Goal: Task Accomplishment & Management: Manage account settings

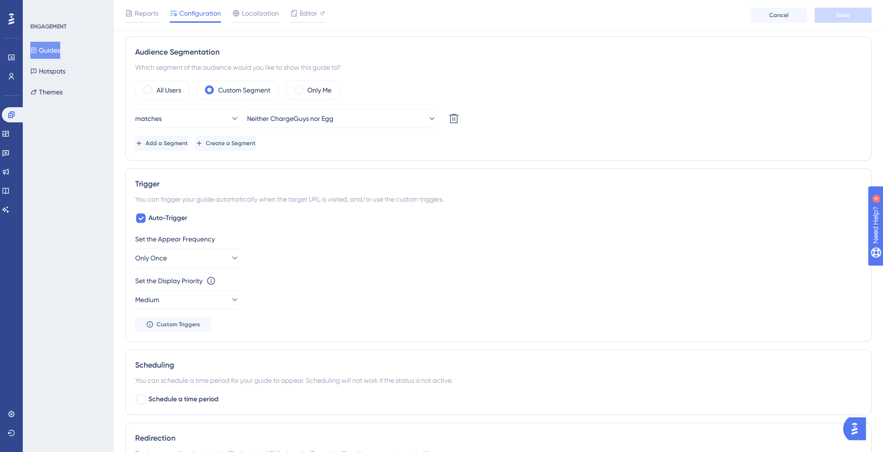
scroll to position [350, 0]
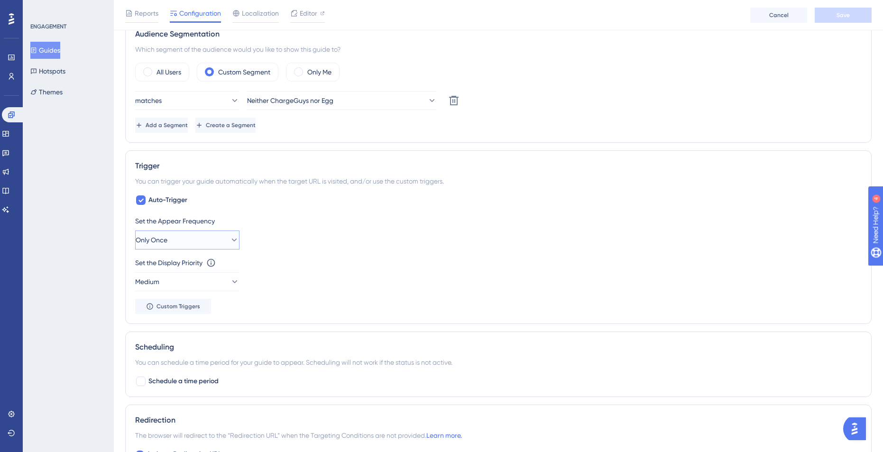
click at [193, 239] on button "Only Once" at bounding box center [187, 240] width 104 height 19
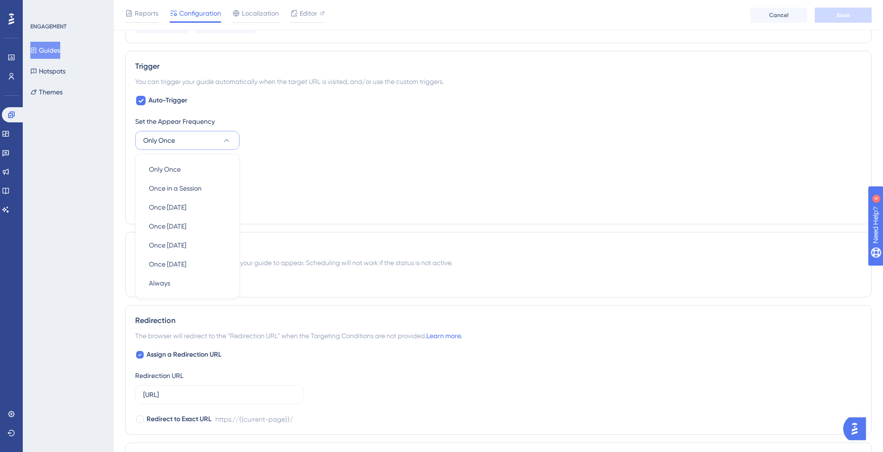
click at [74, 216] on div "ENGAGEMENT Guides Hotspots Themes" at bounding box center [68, 226] width 91 height 452
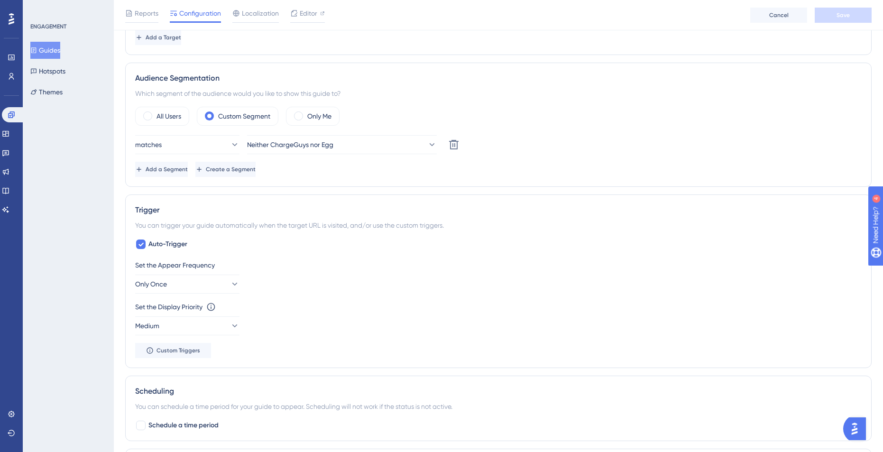
scroll to position [293, 0]
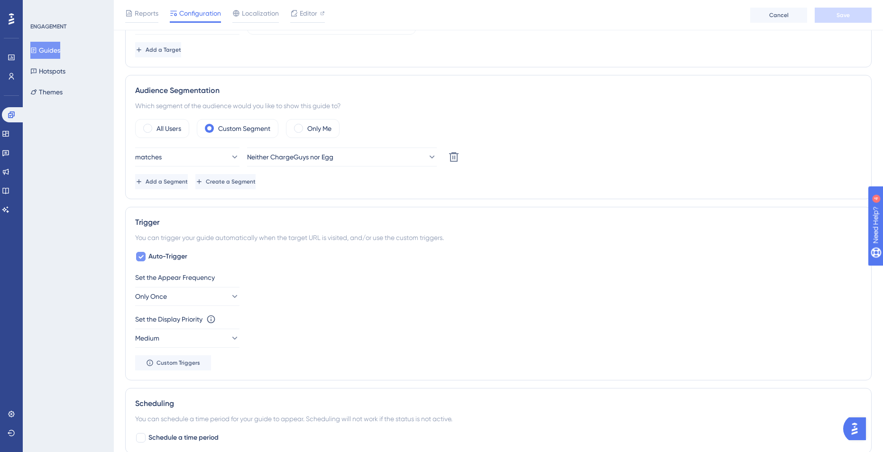
click at [176, 255] on span "Auto-Trigger" at bounding box center [168, 256] width 39 height 11
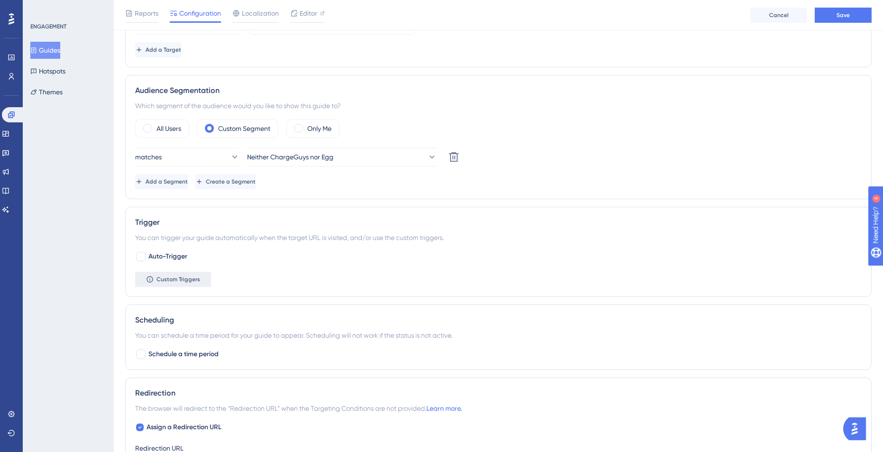
click at [177, 276] on span "Custom Triggers" at bounding box center [179, 280] width 44 height 8
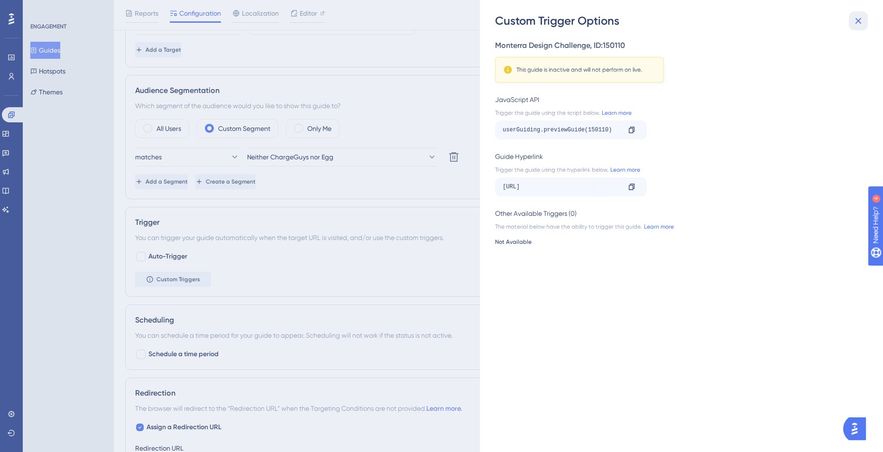
click at [856, 19] on icon at bounding box center [858, 20] width 11 height 11
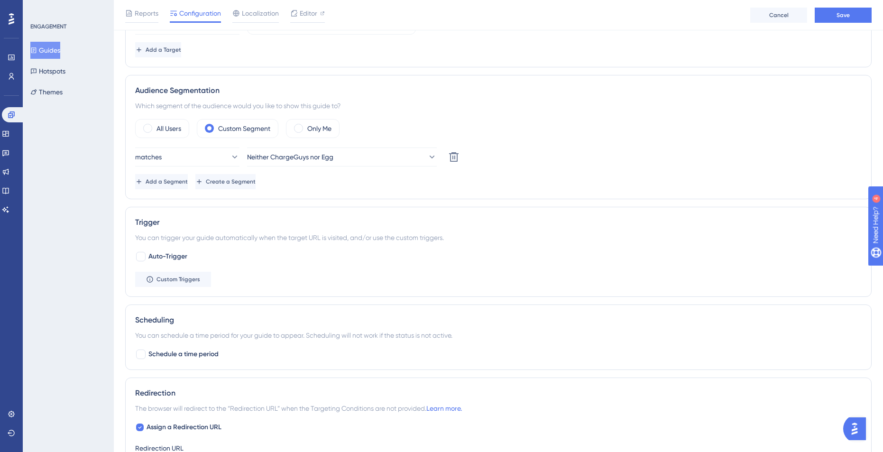
click at [123, 260] on div "Performance Users Engagement Widgets Feedback Product Updates Knowledge Base AI…" at bounding box center [499, 188] width 770 height 963
click at [166, 256] on span "Auto-Trigger" at bounding box center [168, 256] width 39 height 11
checkbox input "true"
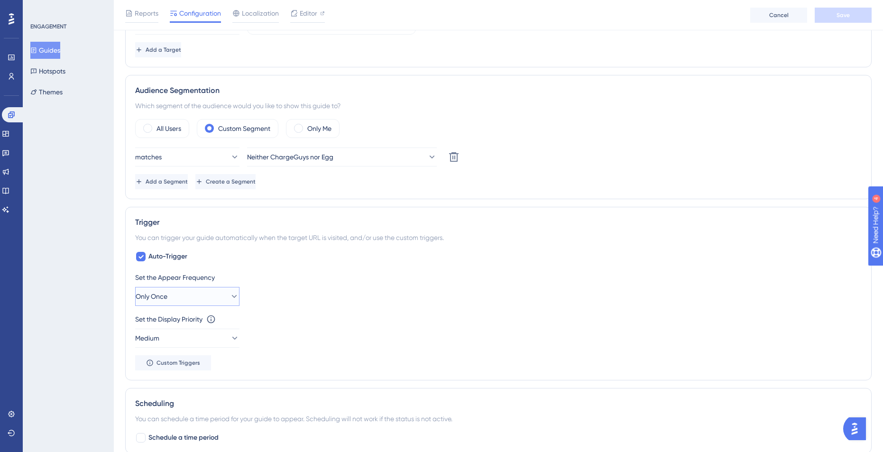
click at [186, 288] on button "Only Once" at bounding box center [187, 296] width 104 height 19
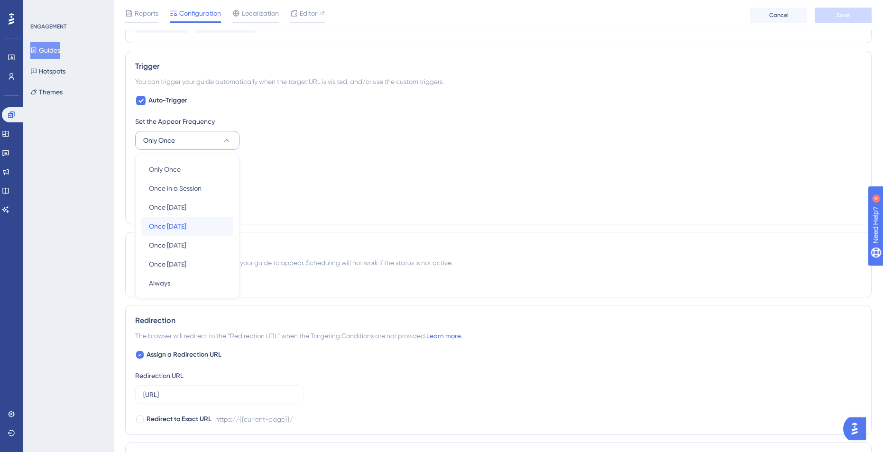
click at [207, 227] on div "Once [DATE] Once [DATE]" at bounding box center [187, 226] width 77 height 19
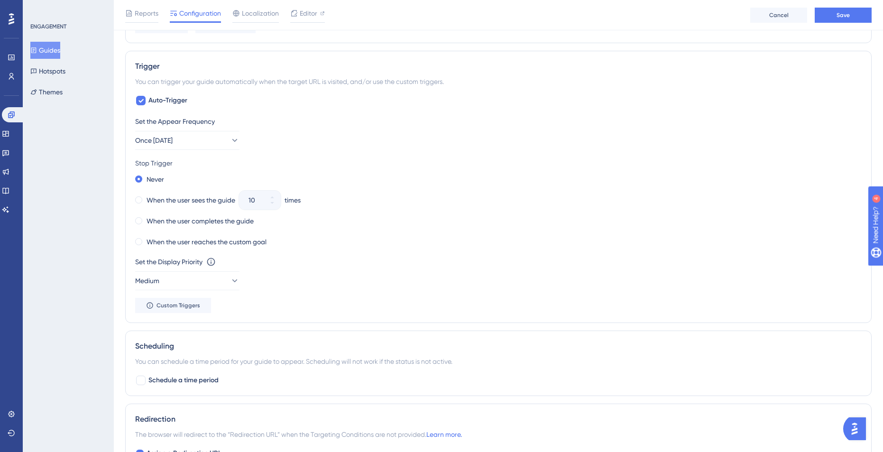
click at [119, 227] on div "Performance Users Engagement Widgets Feedback Product Updates Knowledge Base AI…" at bounding box center [499, 123] width 770 height 1145
click at [175, 149] on div "Set the Appear Frequency Once [DATE] Stop Trigger Never When the user sees the …" at bounding box center [498, 214] width 727 height 197
click at [173, 140] on span "Once [DATE]" at bounding box center [154, 140] width 37 height 11
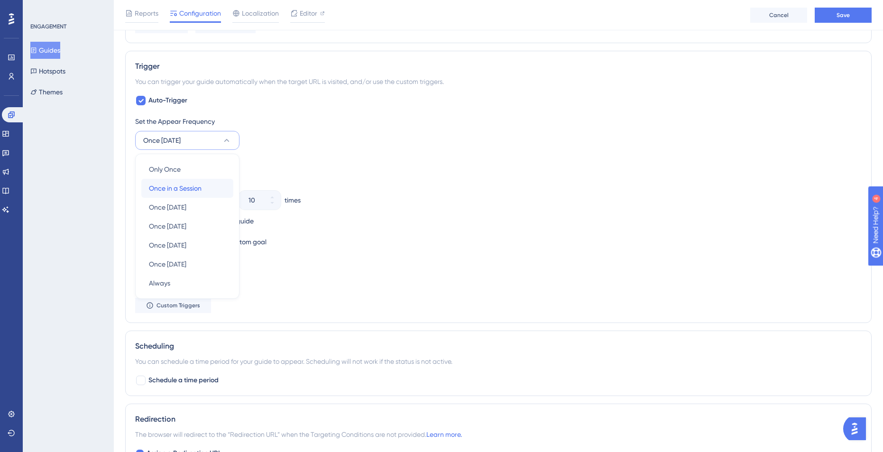
click at [175, 188] on span "Once in a Session" at bounding box center [175, 188] width 53 height 11
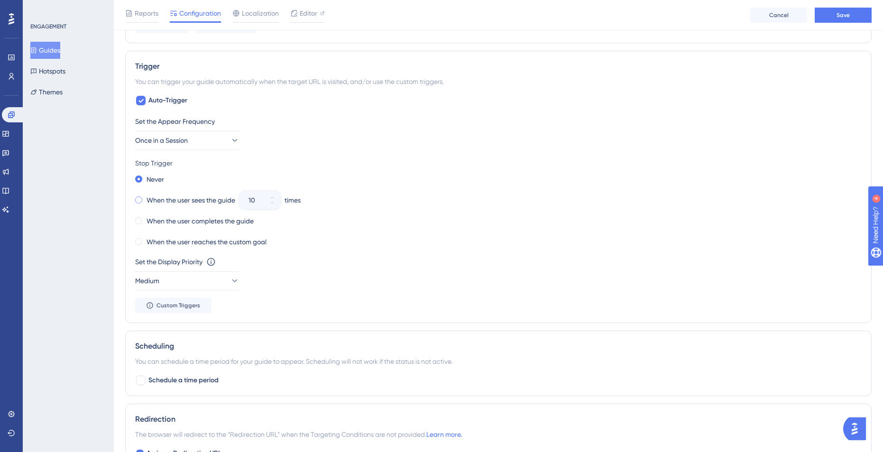
click at [180, 205] on label "When the user sees the guide" at bounding box center [191, 200] width 89 height 11
drag, startPoint x: 260, startPoint y: 201, endPoint x: 236, endPoint y: 201, distance: 24.2
click at [236, 201] on div "When the user sees the guide 10 times" at bounding box center [498, 200] width 727 height 13
click at [214, 142] on button "Once in a Session" at bounding box center [187, 140] width 104 height 19
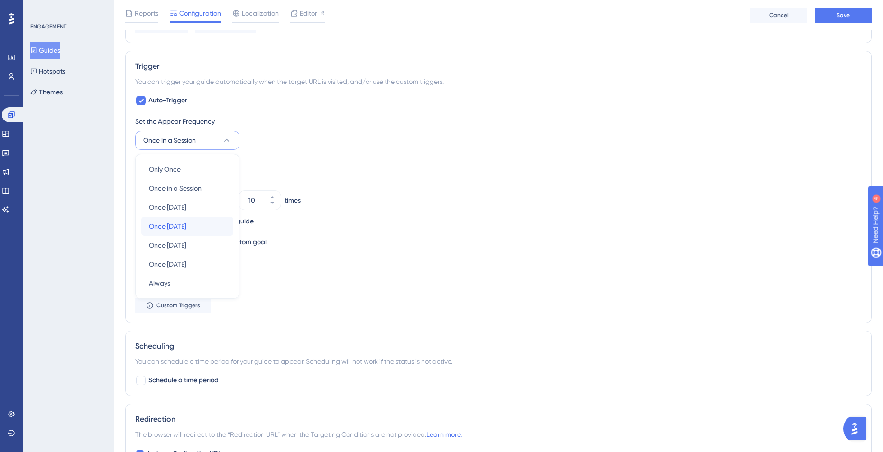
click at [198, 231] on div "Once [DATE] Once [DATE]" at bounding box center [187, 226] width 77 height 19
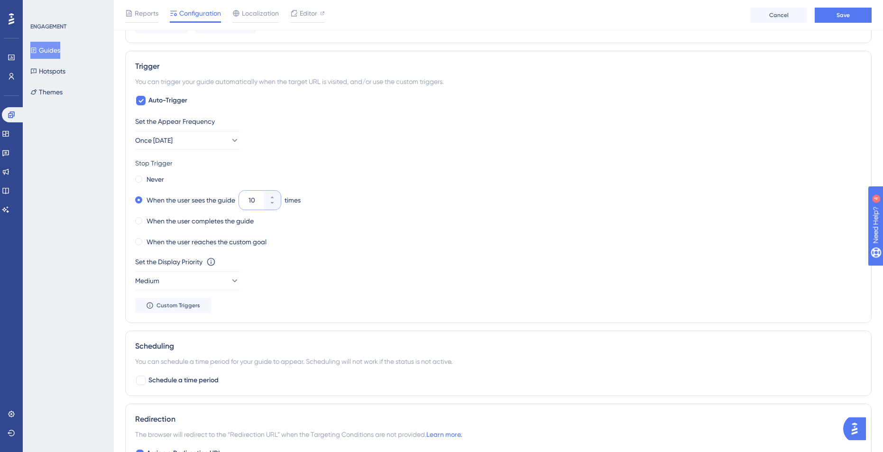
drag, startPoint x: 260, startPoint y: 200, endPoint x: 239, endPoint y: 197, distance: 21.1
click at [239, 197] on div "When the user sees the guide 10 times" at bounding box center [498, 200] width 727 height 13
click at [149, 132] on button "Once [DATE]" at bounding box center [187, 140] width 104 height 19
click at [183, 213] on div "Once [DATE] Once [DATE]" at bounding box center [187, 207] width 77 height 19
click at [82, 230] on div "ENGAGEMENT Guides Hotspots Themes" at bounding box center [68, 226] width 91 height 452
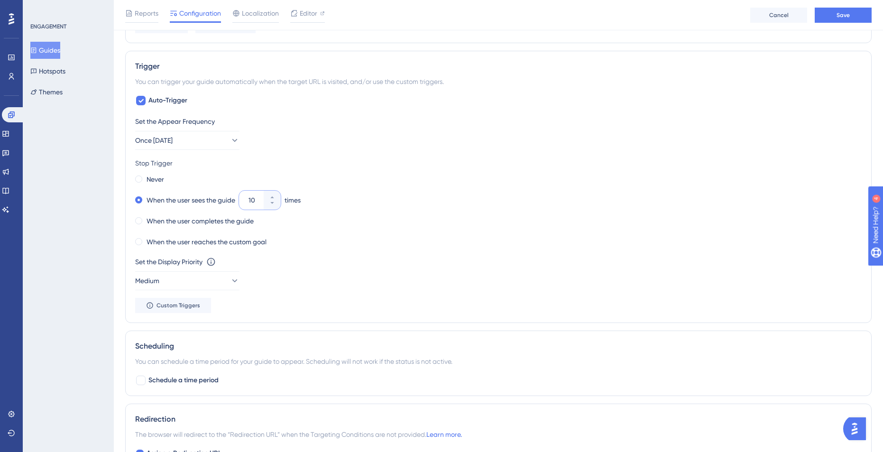
drag, startPoint x: 260, startPoint y: 204, endPoint x: 238, endPoint y: 200, distance: 21.8
click at [238, 200] on div "When the user sees the guide 10 times" at bounding box center [498, 200] width 727 height 13
click at [214, 145] on button "Once [DATE]" at bounding box center [187, 140] width 104 height 19
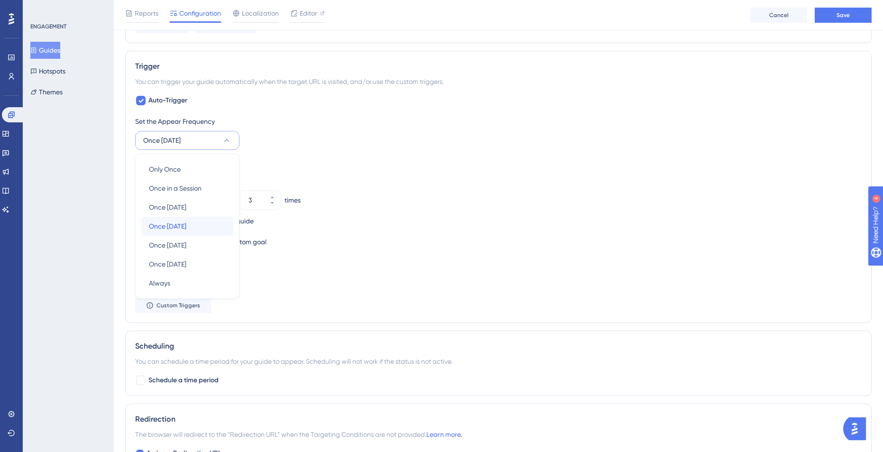
click at [186, 227] on span "Once [DATE]" at bounding box center [167, 226] width 37 height 11
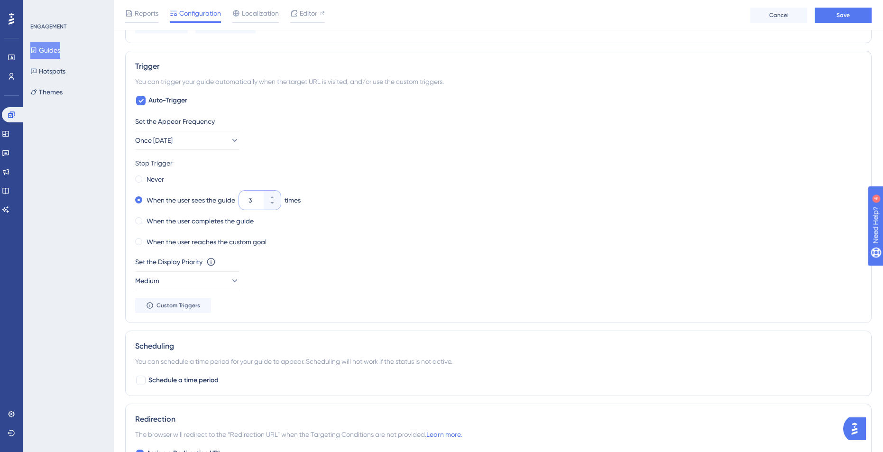
drag, startPoint x: 250, startPoint y: 198, endPoint x: 243, endPoint y: 198, distance: 7.1
click at [243, 198] on div "3" at bounding box center [251, 200] width 25 height 19
click at [78, 246] on div "ENGAGEMENT Guides Hotspots Themes" at bounding box center [68, 226] width 91 height 452
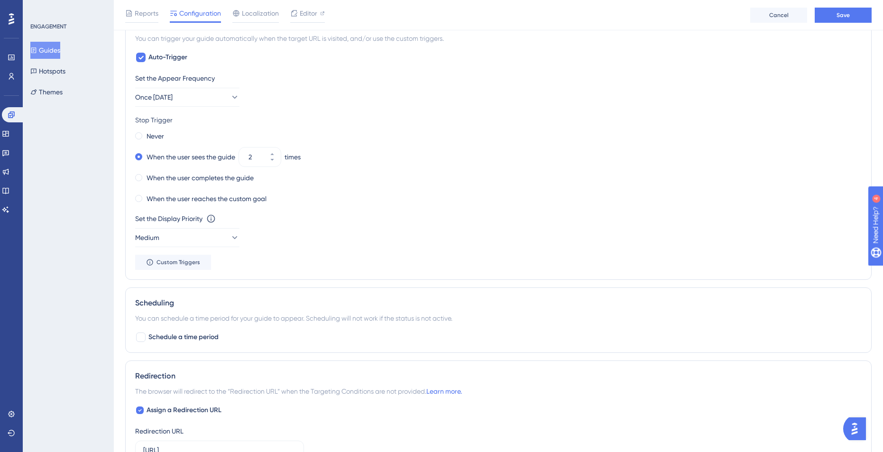
scroll to position [525, 0]
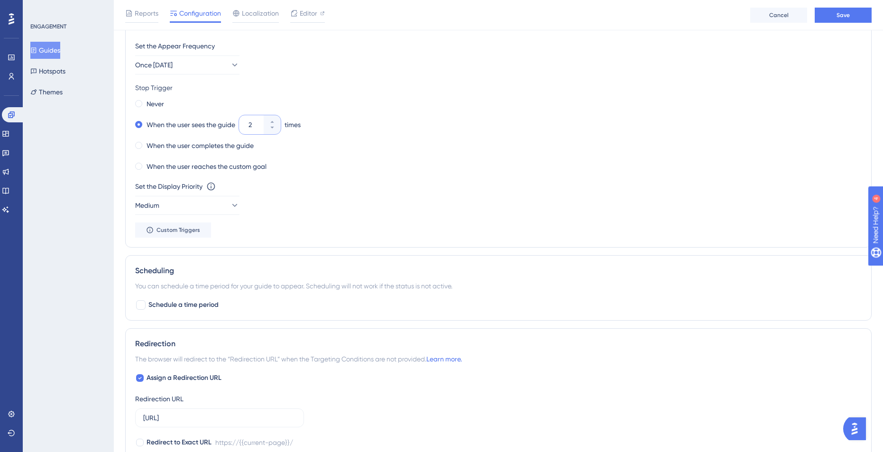
click at [250, 124] on input "2" at bounding box center [255, 124] width 13 height 11
type input "3"
click at [76, 223] on div "ENGAGEMENT Guides Hotspots Themes" at bounding box center [68, 226] width 91 height 452
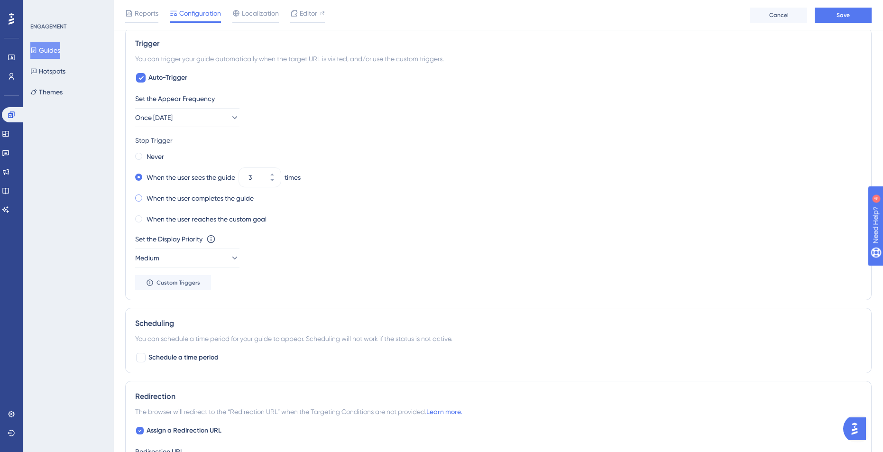
scroll to position [460, 0]
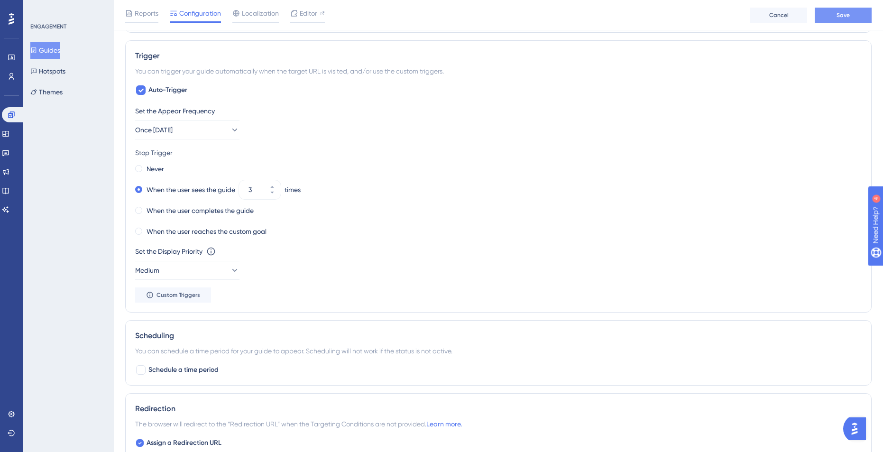
click at [837, 19] on button "Save" at bounding box center [843, 15] width 57 height 15
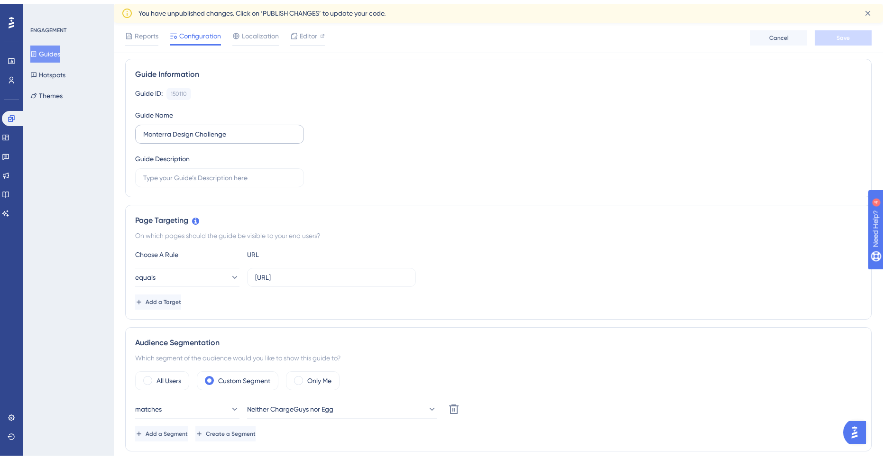
scroll to position [0, 0]
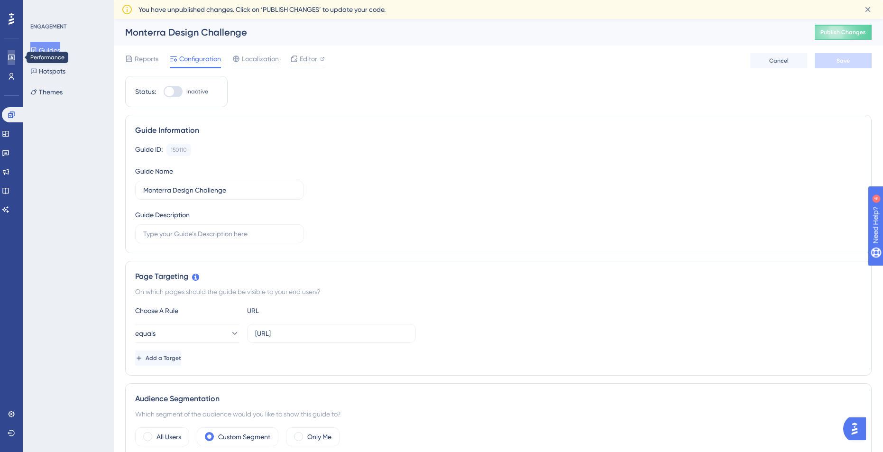
click at [15, 59] on link at bounding box center [12, 57] width 8 height 15
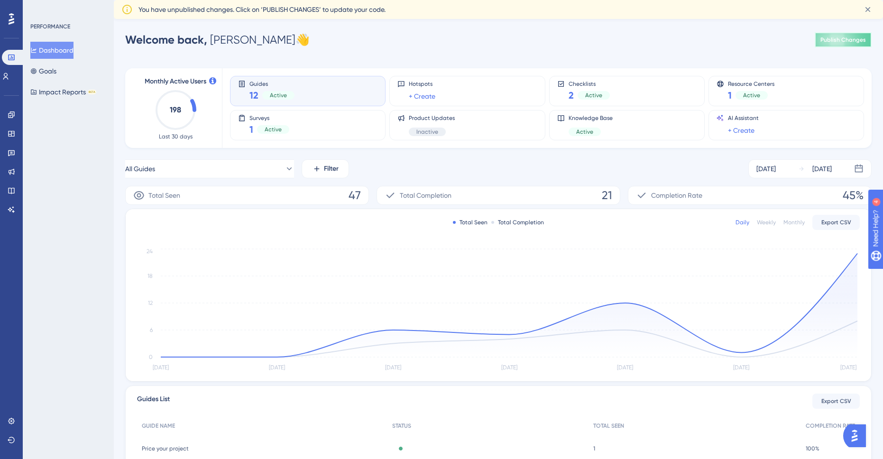
click at [828, 40] on span "Publish Changes" at bounding box center [844, 40] width 46 height 8
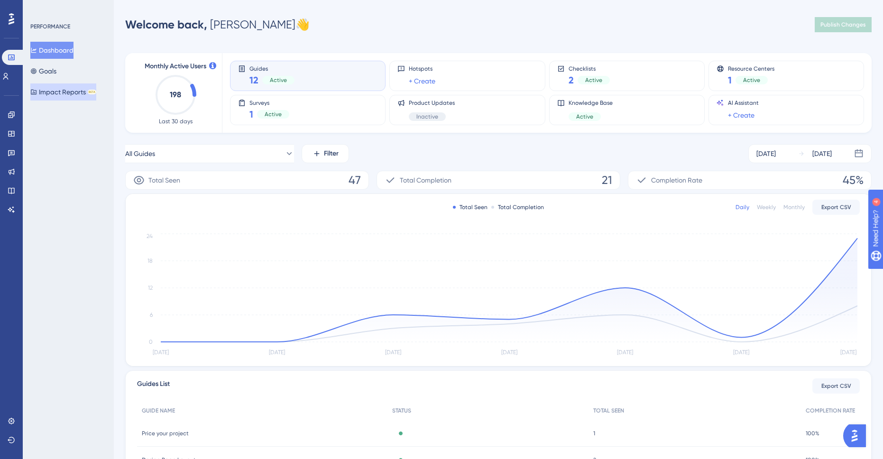
click at [51, 95] on button "Impact Reports BETA" at bounding box center [63, 92] width 66 height 17
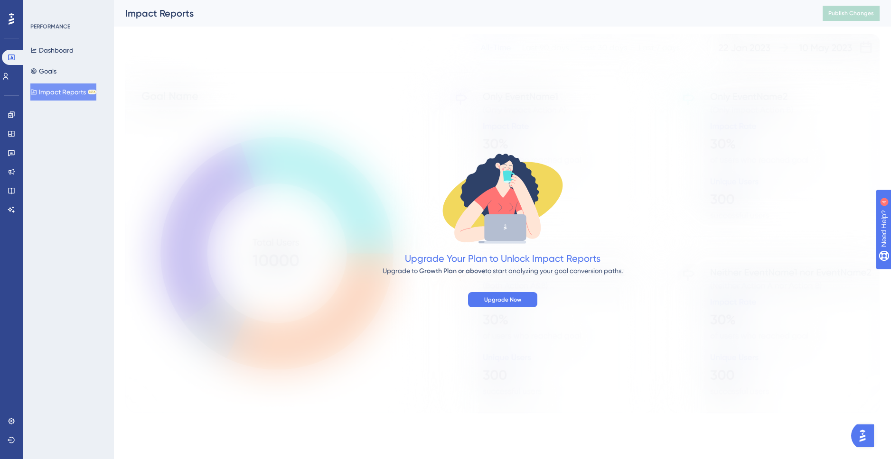
click at [67, 84] on button "Impact Reports BETA" at bounding box center [63, 92] width 66 height 17
click at [68, 77] on div "Dashboard Goals Impact Reports BETA" at bounding box center [68, 71] width 77 height 59
click at [8, 141] on div "Engagement Widgets Feedback Product Updates Knowledge Base AI Assistant" at bounding box center [12, 162] width 8 height 110
click at [8, 139] on link at bounding box center [12, 133] width 8 height 15
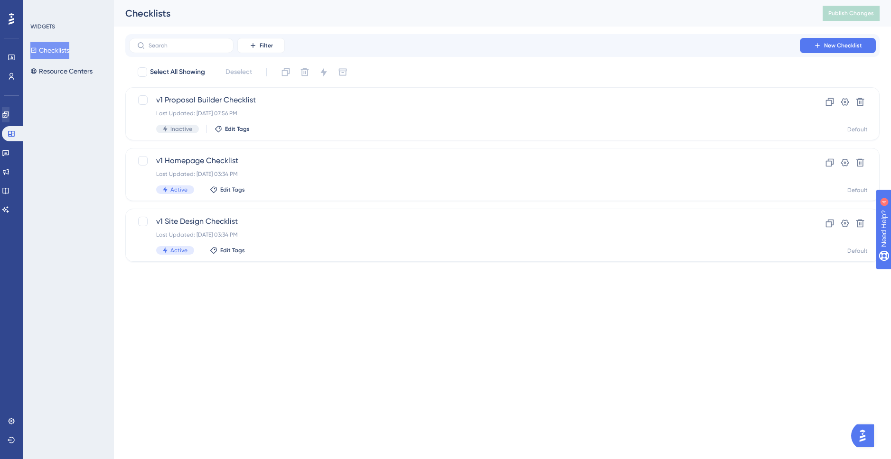
drag, startPoint x: 9, startPoint y: 97, endPoint x: 16, endPoint y: 110, distance: 15.1
click at [9, 98] on div "Engagement Widgets Feedback Product Updates Knowledge Base AI Assistant" at bounding box center [11, 150] width 19 height 133
click at [9, 113] on link at bounding box center [6, 114] width 8 height 15
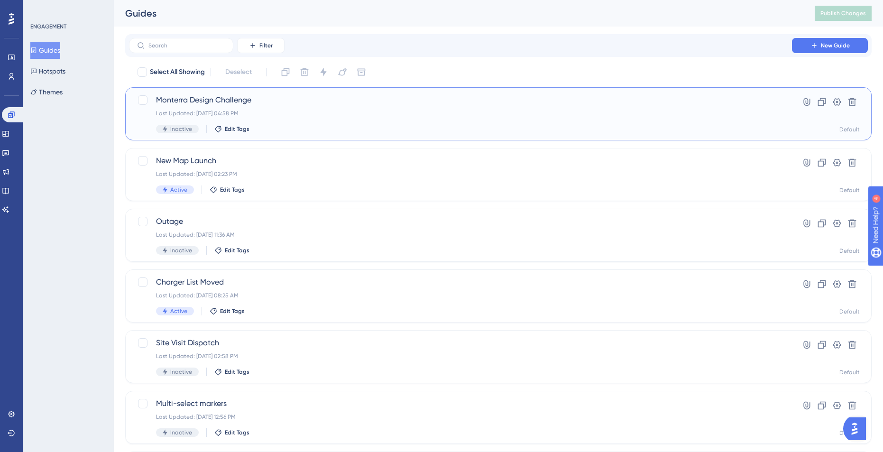
click at [231, 99] on span "Monterra Design Challenge" at bounding box center [460, 99] width 609 height 11
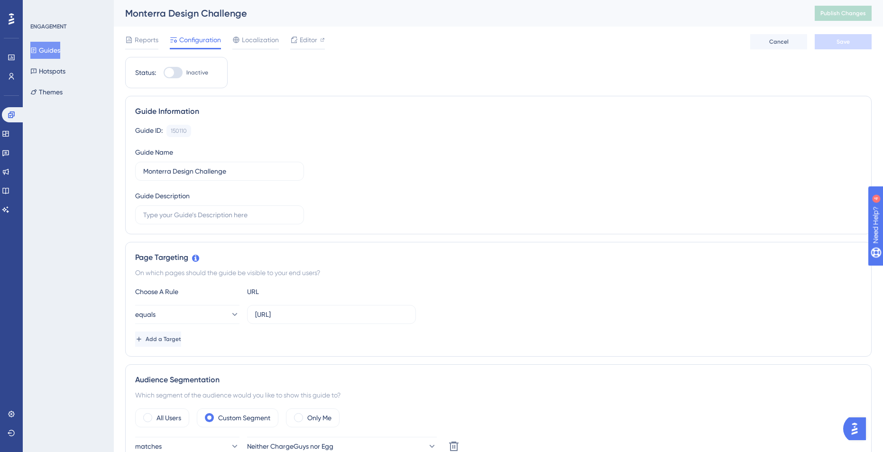
click at [177, 74] on div at bounding box center [173, 72] width 19 height 11
click at [164, 73] on input "Inactive" at bounding box center [163, 73] width 0 height 0
checkbox input "true"
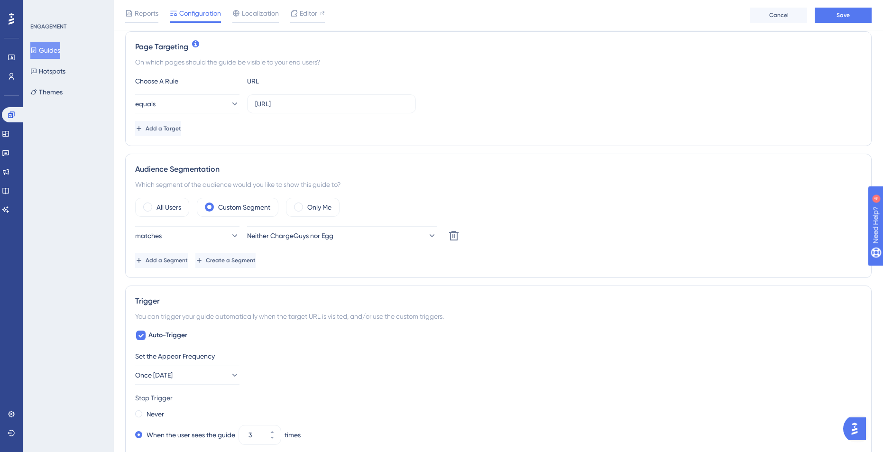
scroll to position [227, 0]
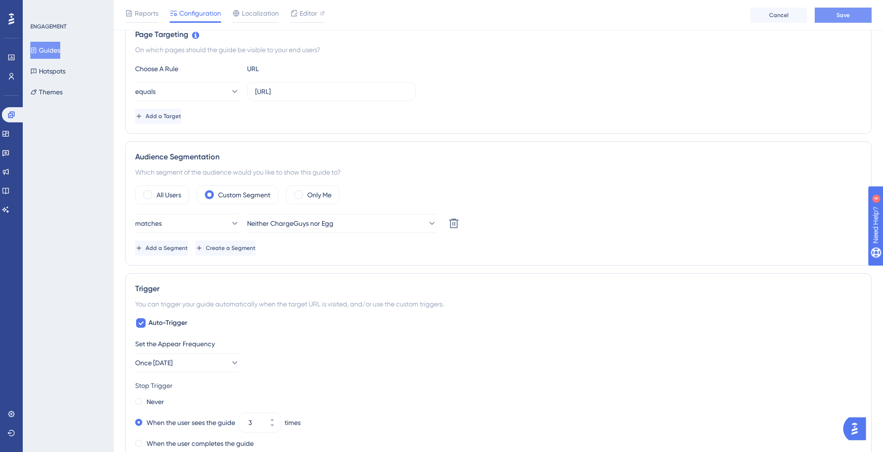
click at [850, 22] on div "Reports Configuration Localization Editor Cancel Save" at bounding box center [499, 15] width 770 height 30
click at [855, 13] on button "Save" at bounding box center [843, 15] width 57 height 15
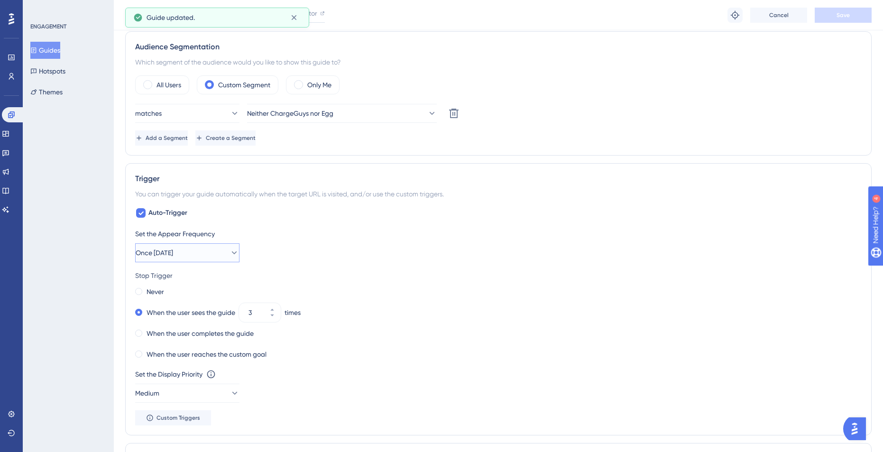
click at [199, 245] on button "Once [DATE]" at bounding box center [187, 252] width 104 height 19
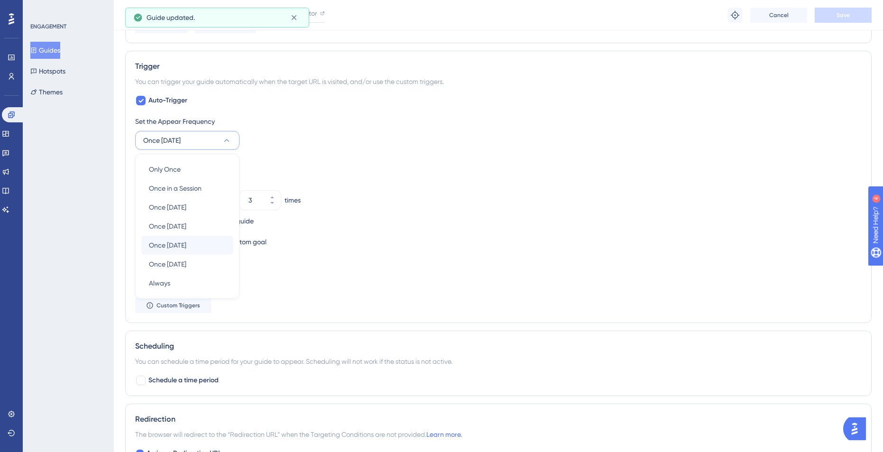
scroll to position [437, 0]
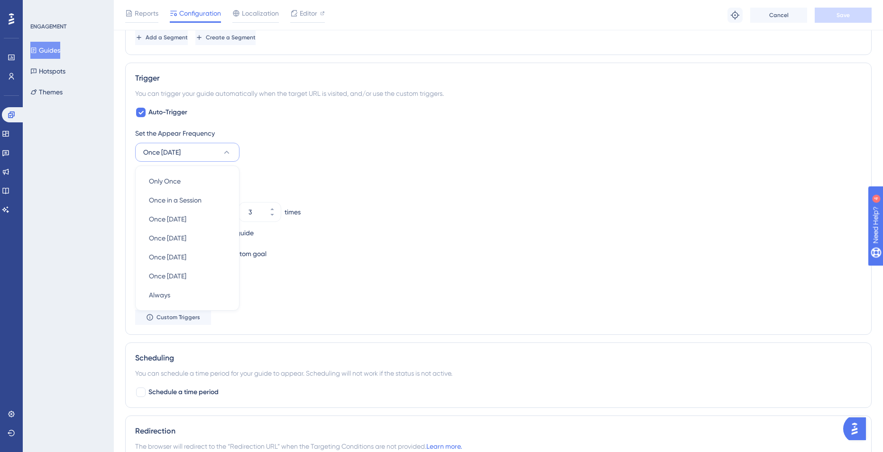
click at [55, 227] on div "ENGAGEMENT Guides Hotspots Themes" at bounding box center [68, 226] width 91 height 452
click at [73, 225] on div "ENGAGEMENT Guides Hotspots Themes" at bounding box center [68, 226] width 91 height 452
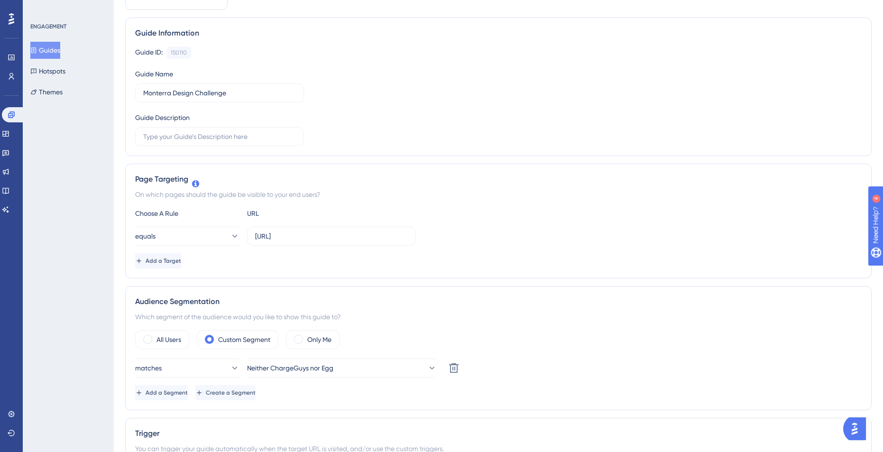
scroll to position [0, 0]
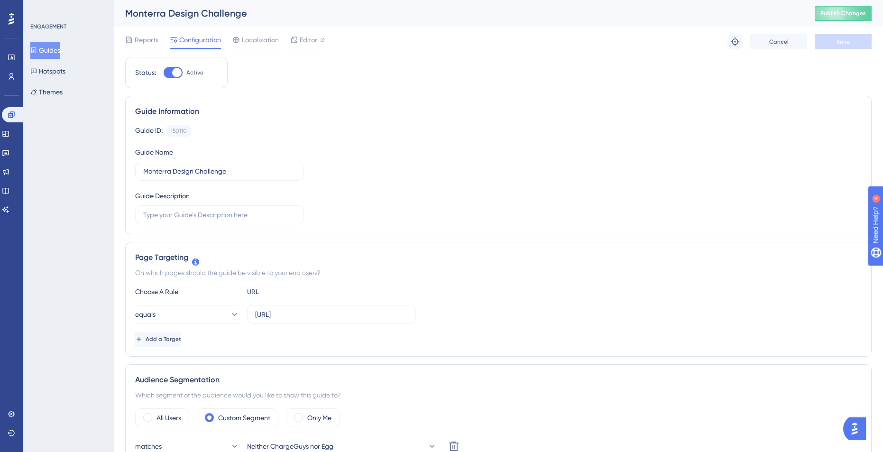
click at [9, 20] on icon at bounding box center [12, 18] width 6 height 11
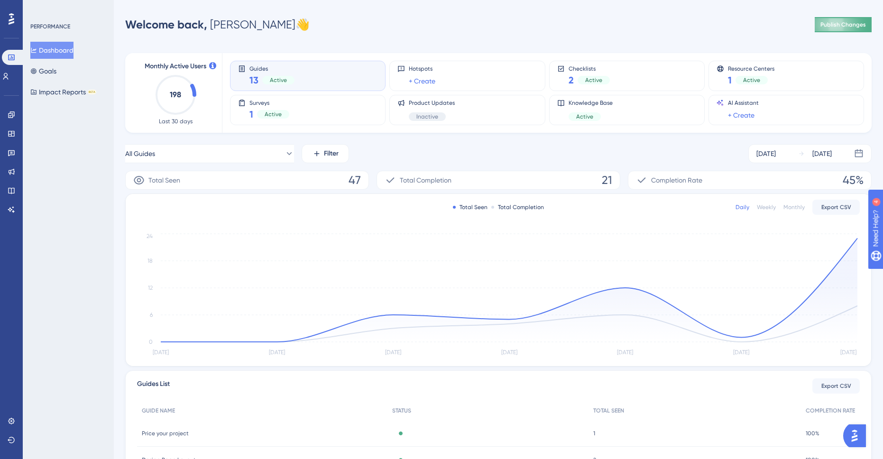
click at [854, 24] on span "Publish Changes" at bounding box center [844, 25] width 46 height 8
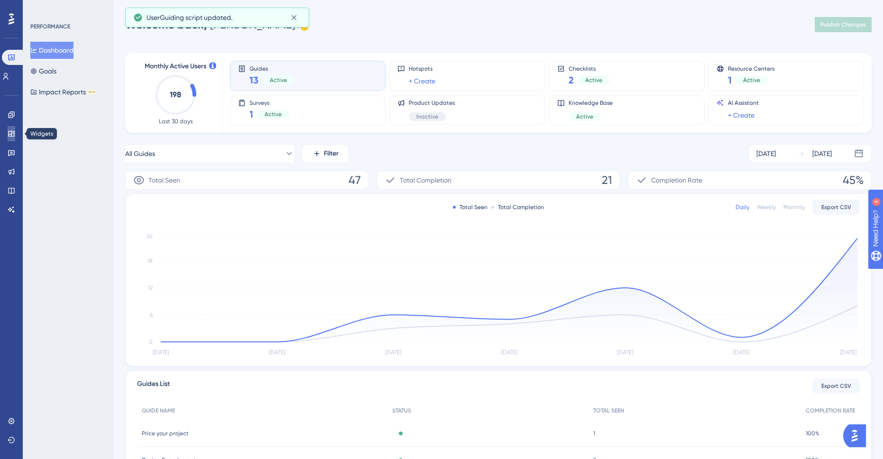
click at [13, 140] on link at bounding box center [12, 133] width 8 height 15
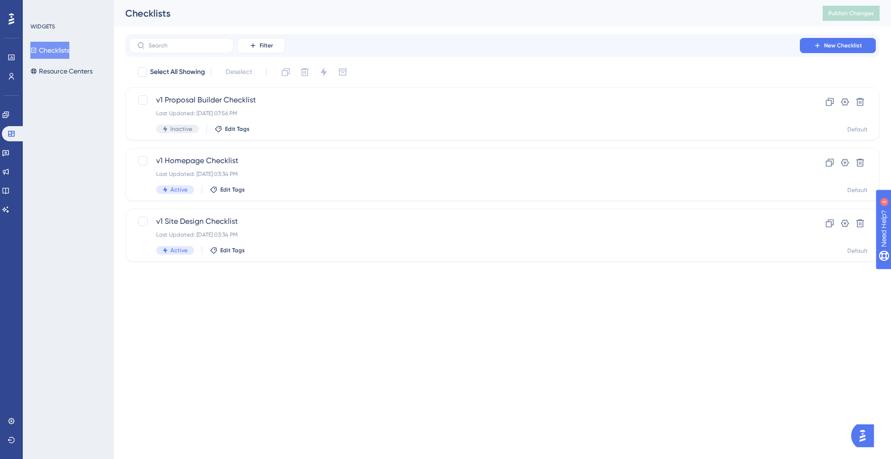
click at [24, 156] on div "WIDGETS Checklists Resource Centers" at bounding box center [68, 229] width 91 height 459
click at [9, 157] on link at bounding box center [6, 152] width 8 height 15
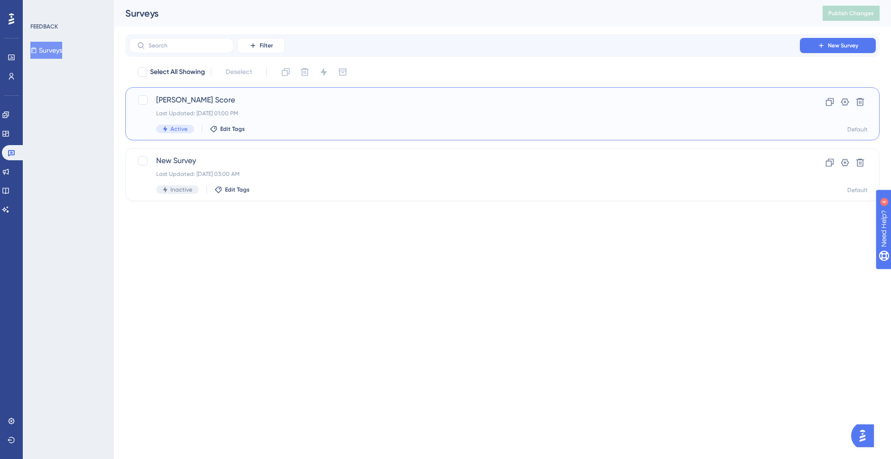
click at [291, 105] on span "[PERSON_NAME] Score" at bounding box center [464, 99] width 616 height 11
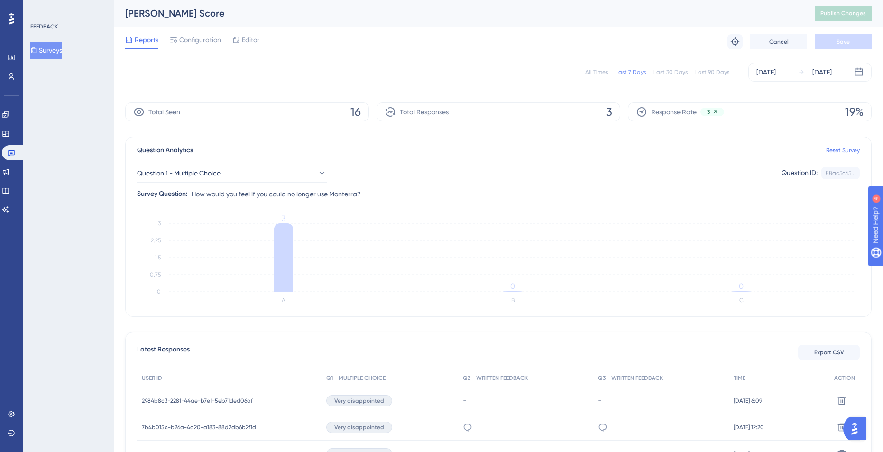
click at [649, 71] on div "All Times Last 7 Days Last 30 Days Last 90 Days" at bounding box center [658, 72] width 144 height 8
click at [677, 73] on div "Last 30 Days" at bounding box center [671, 72] width 34 height 8
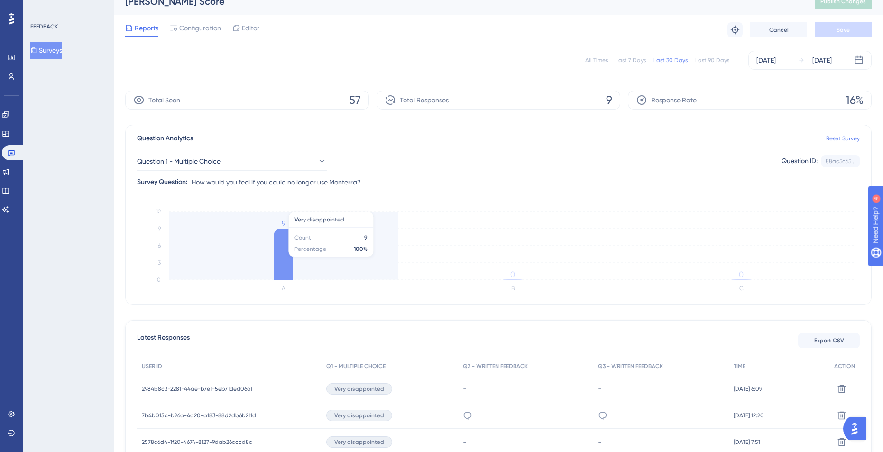
scroll to position [100, 0]
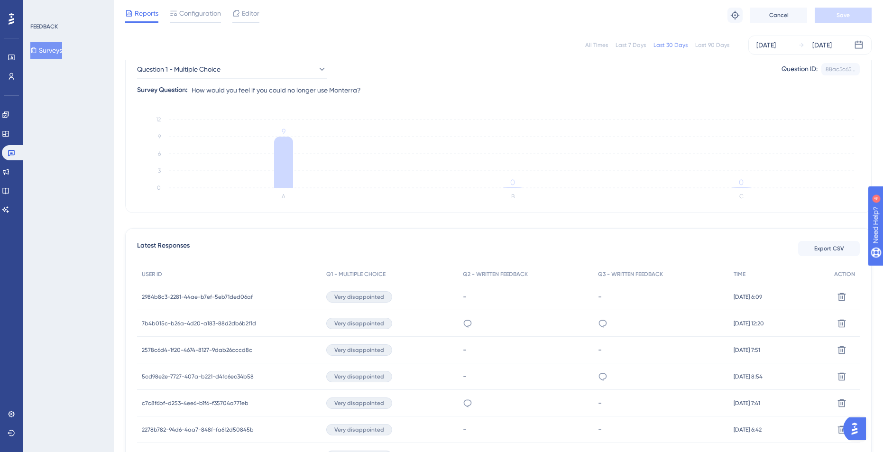
click at [352, 295] on span "Very disappointed" at bounding box center [360, 297] width 50 height 8
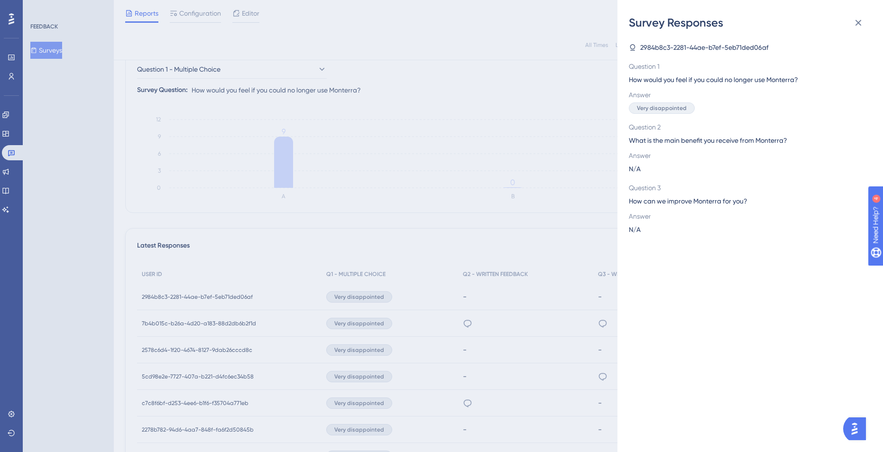
click at [239, 297] on div "Survey Responses 2984b8c3-2281-44ae-b7ef-5eb71ded06af Question 1 How would you …" at bounding box center [441, 226] width 883 height 452
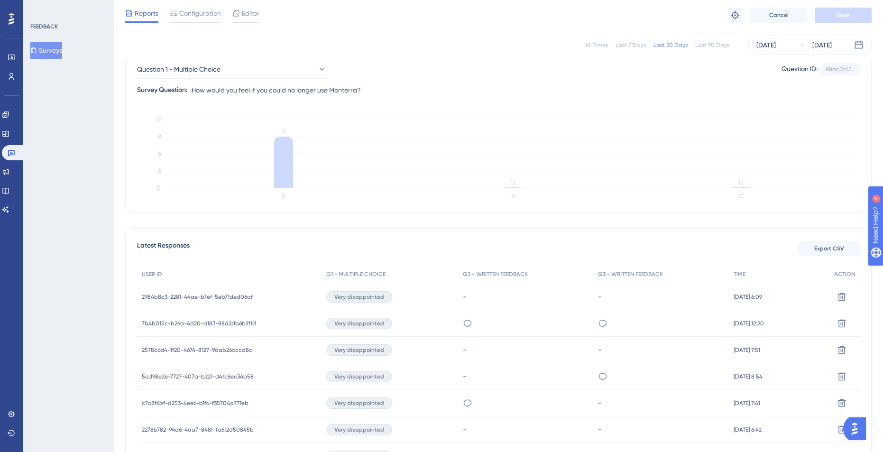
click at [220, 296] on span "2984b8c3-2281-44ae-b7ef-5eb71ded06af" at bounding box center [197, 297] width 111 height 8
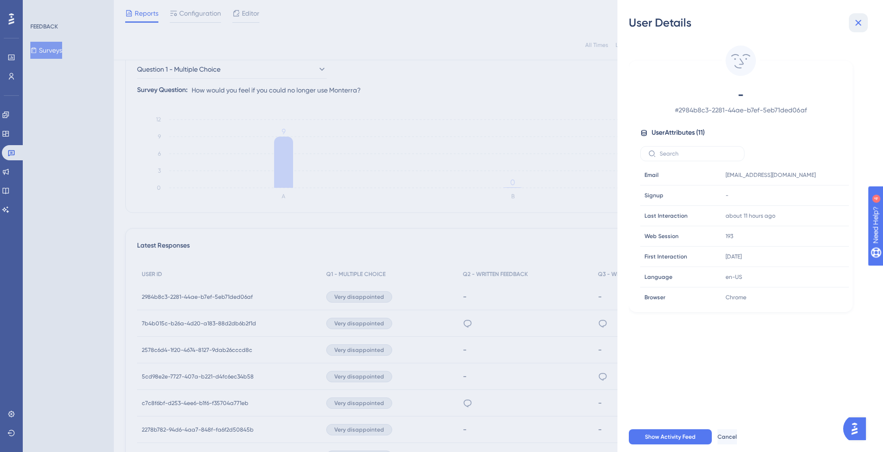
click at [856, 23] on icon at bounding box center [858, 22] width 11 height 11
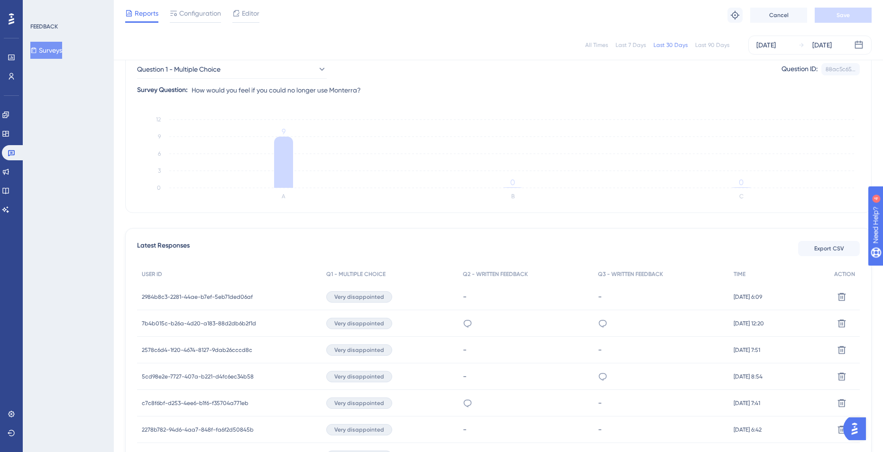
click at [221, 320] on span "7b4b015c-b26a-4d20-a183-88d2db6b2f1d" at bounding box center [199, 324] width 114 height 8
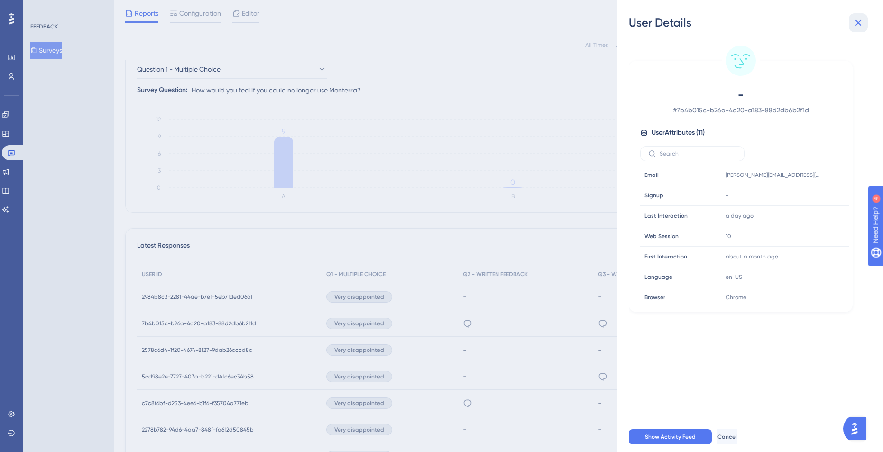
click at [864, 25] on icon at bounding box center [858, 22] width 11 height 11
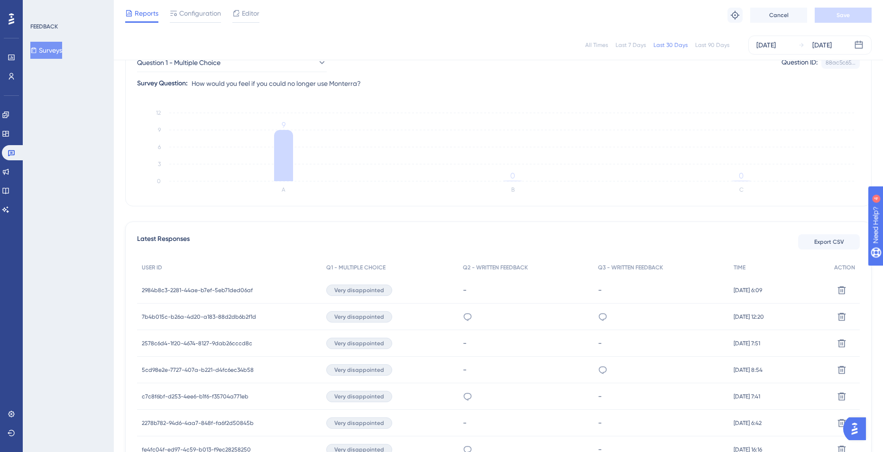
scroll to position [0, 0]
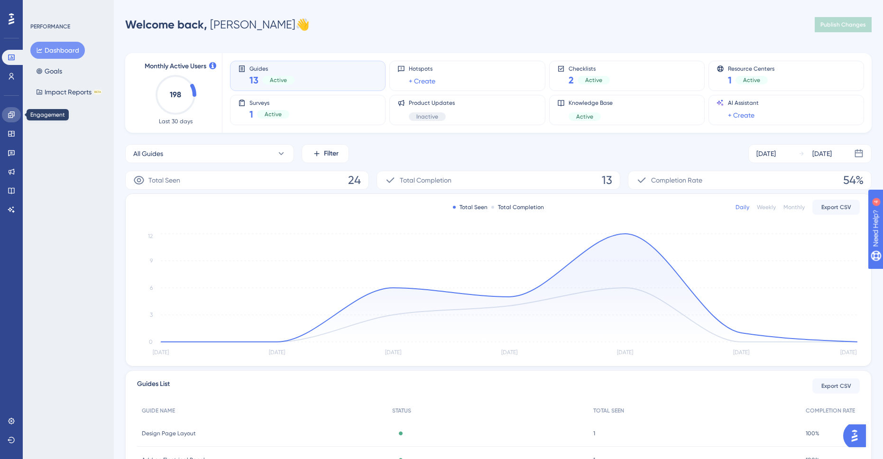
click at [11, 120] on link at bounding box center [11, 114] width 19 height 15
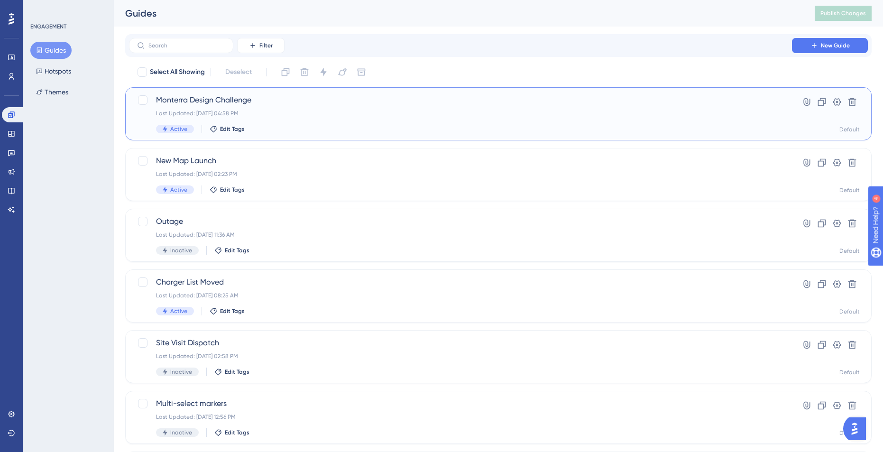
click at [243, 101] on span "Monterra Design Challenge" at bounding box center [460, 99] width 609 height 11
